Goal: Task Accomplishment & Management: Use online tool/utility

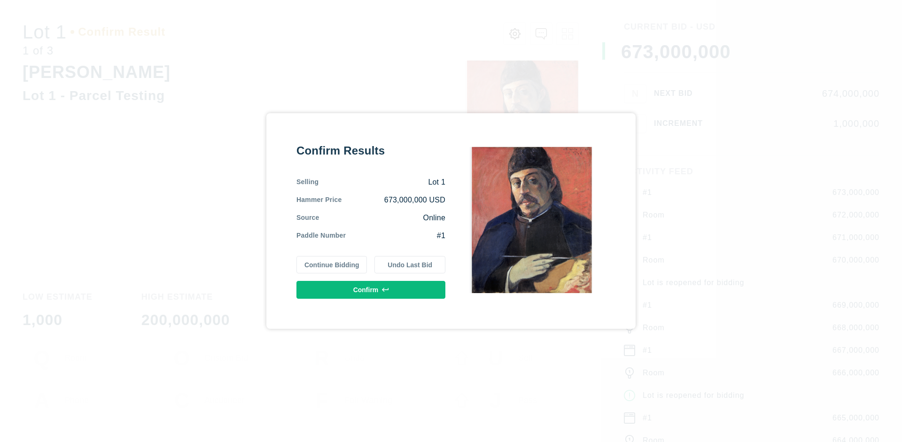
click at [332, 265] on button "Continue Bidding" at bounding box center [332, 265] width 71 height 18
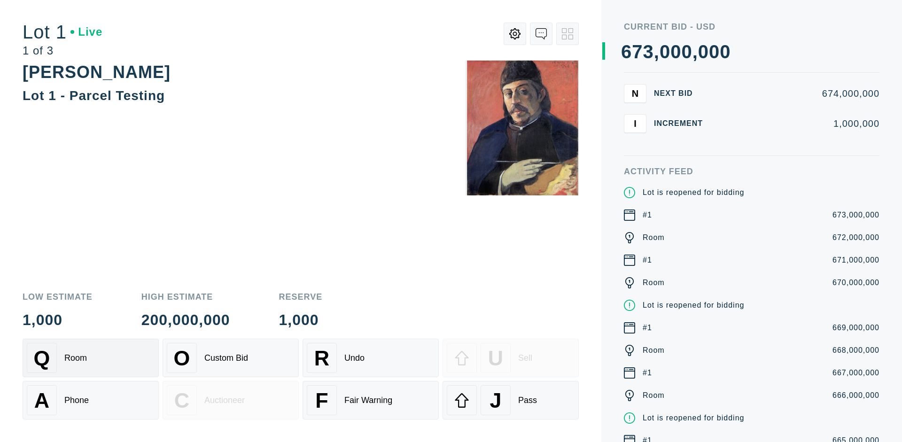
click at [91, 358] on div "Q Room" at bounding box center [91, 358] width 128 height 30
